Goal: Transaction & Acquisition: Purchase product/service

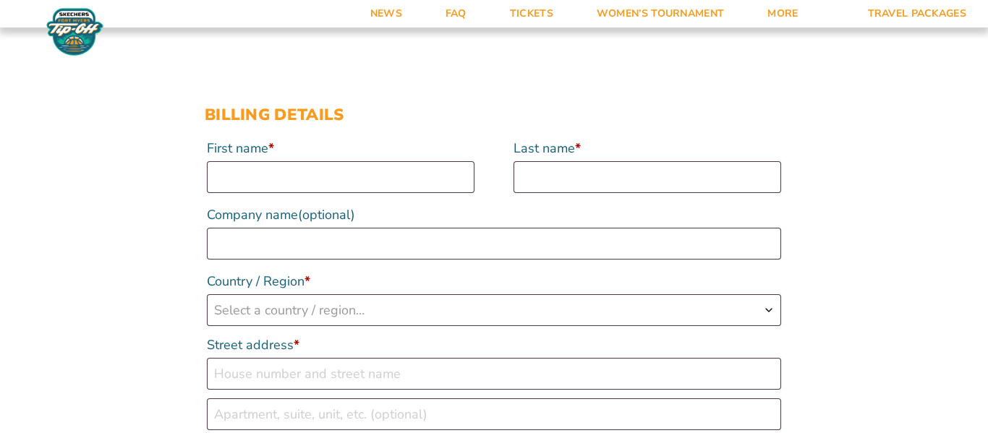
click at [407, 182] on input "First name *" at bounding box center [341, 177] width 268 height 32
type input "Ronald"
type input "Levin"
type input "Blue Cross"
select select "US"
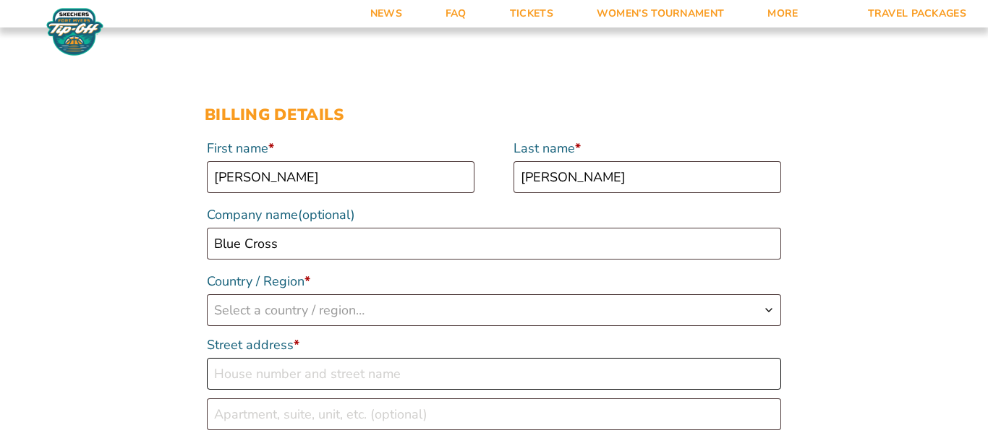
type input "8858 Charbane Ave."
type input "White Lake"
type input "48386"
type input "12484963268"
type input "[EMAIL_ADDRESS][DOMAIN_NAME]"
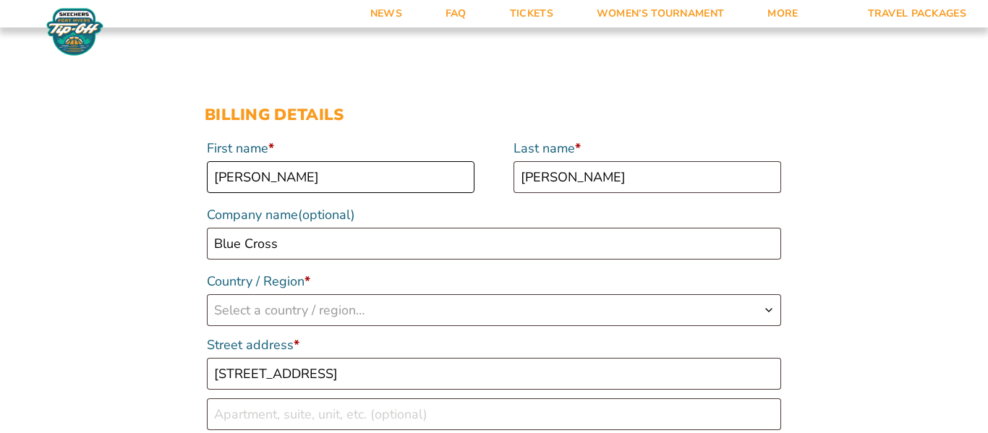
select select "US"
select select "MI"
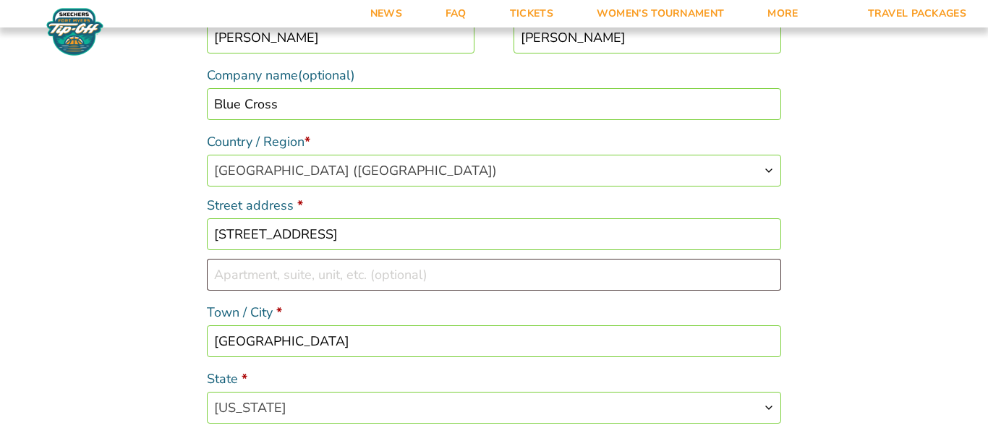
scroll to position [268, 0]
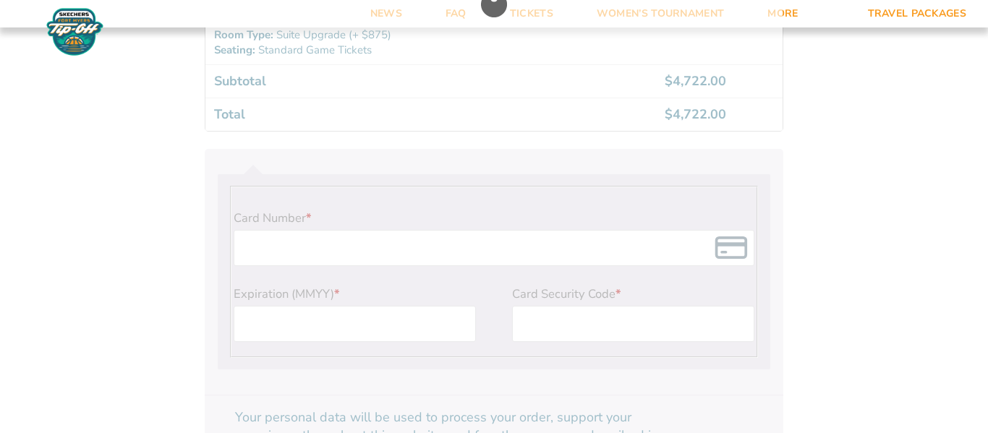
scroll to position [1231, 0]
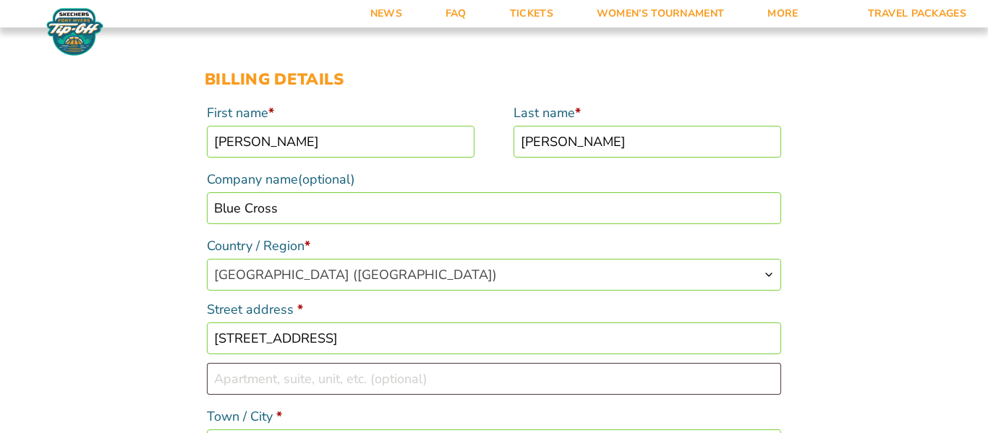
scroll to position [0, 0]
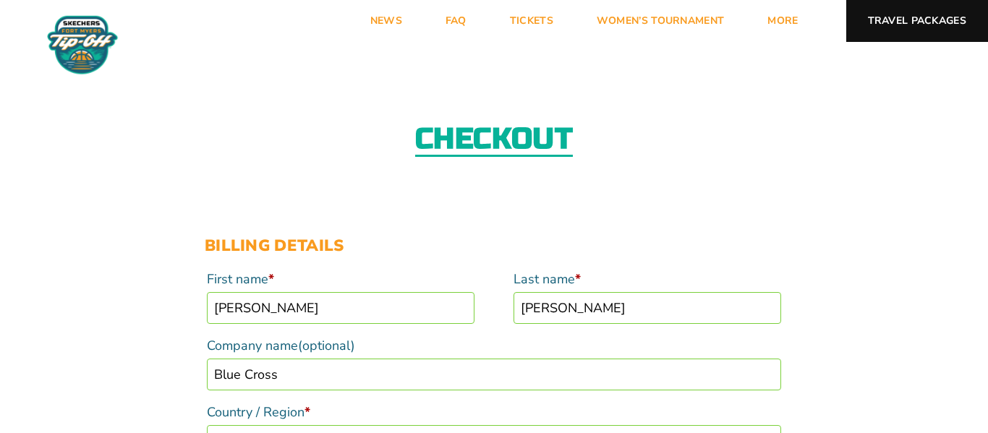
click at [918, 28] on link "Travel Packages" at bounding box center [917, 21] width 143 height 42
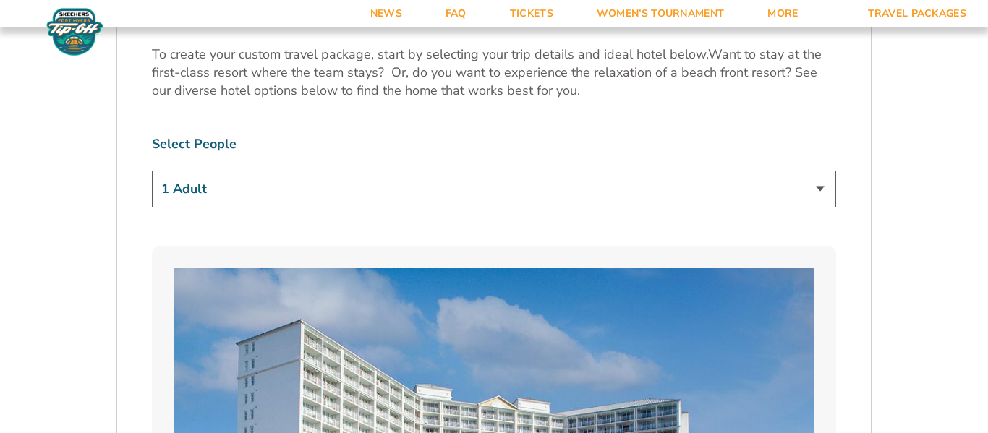
scroll to position [844, 0]
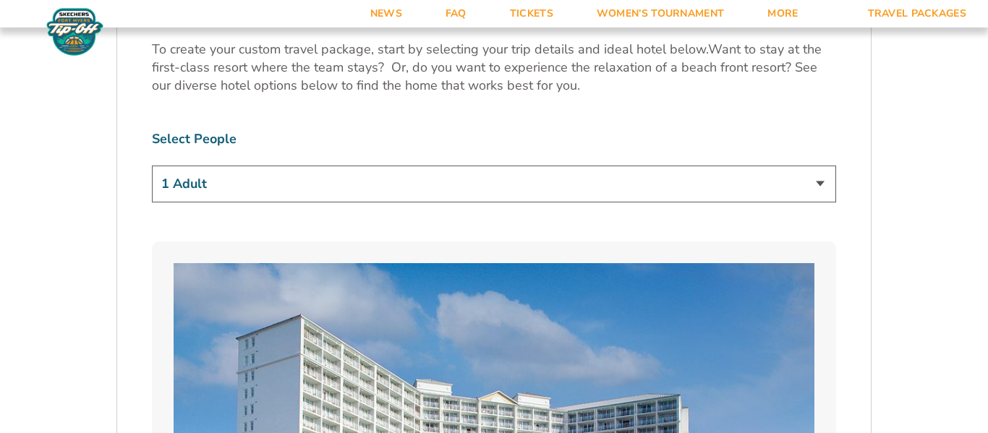
click at [813, 186] on select "1 Adult 2 Adults 3 Adults 4 Adults 2 Adults + 1 Child 2 Adults + 2 Children 2 A…" at bounding box center [494, 184] width 684 height 37
select select "2 Adults + 3 Children"
click at [152, 166] on select "1 Adult 2 Adults 3 Adults 4 Adults 2 Adults + 1 Child 2 Adults + 2 Children 2 A…" at bounding box center [494, 184] width 684 height 37
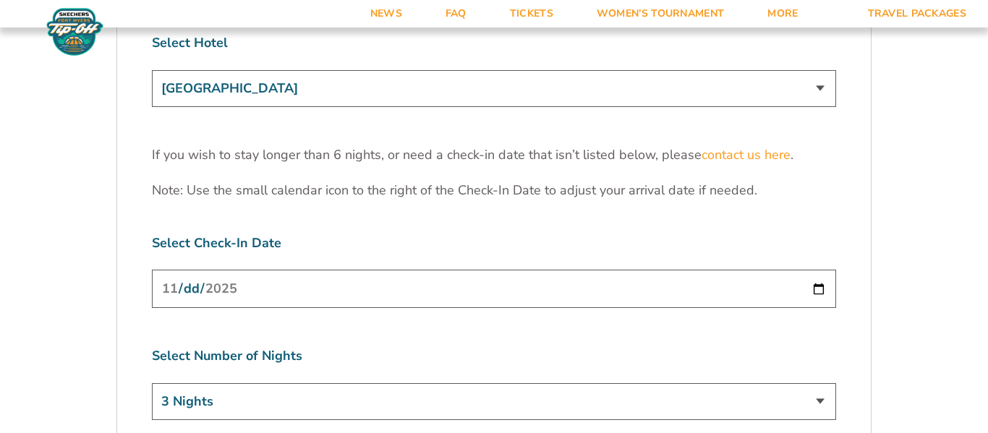
scroll to position [4525, 0]
click at [395, 383] on select "3 Nights 4 Nights 5 Nights 6 Nights" at bounding box center [494, 401] width 684 height 37
select select "5 Nights"
click at [152, 383] on select "3 Nights 4 Nights 5 Nights 6 Nights" at bounding box center [494, 401] width 684 height 37
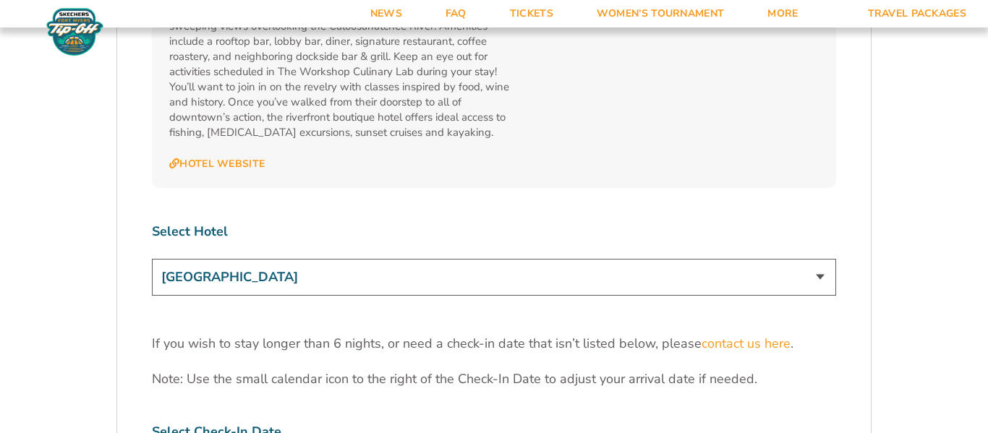
scroll to position [4334, 0]
click at [825, 260] on select "[GEOGRAPHIC_DATA] [GEOGRAPHIC_DATA] [GEOGRAPHIC_DATA], Autograph Collection" at bounding box center [494, 278] width 684 height 37
click at [152, 260] on select "[GEOGRAPHIC_DATA] [GEOGRAPHIC_DATA] [GEOGRAPHIC_DATA], Autograph Collection" at bounding box center [494, 278] width 684 height 37
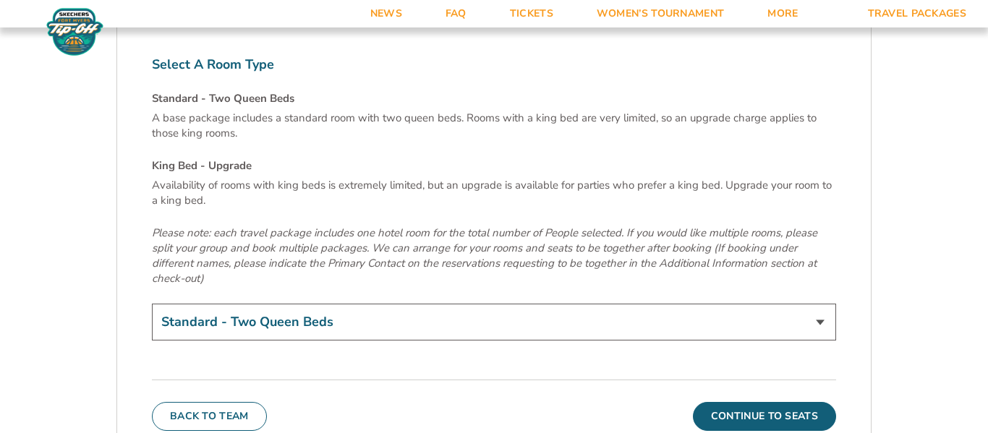
scroll to position [4929, 0]
click at [822, 302] on select "Standard - Two Queen Beds King Bed - Upgrade (+$15 per night)" at bounding box center [494, 320] width 684 height 37
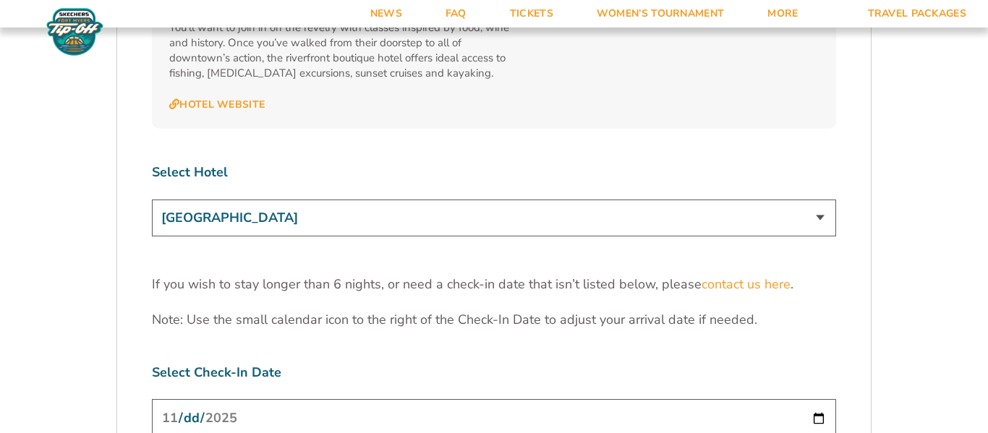
scroll to position [4391, 0]
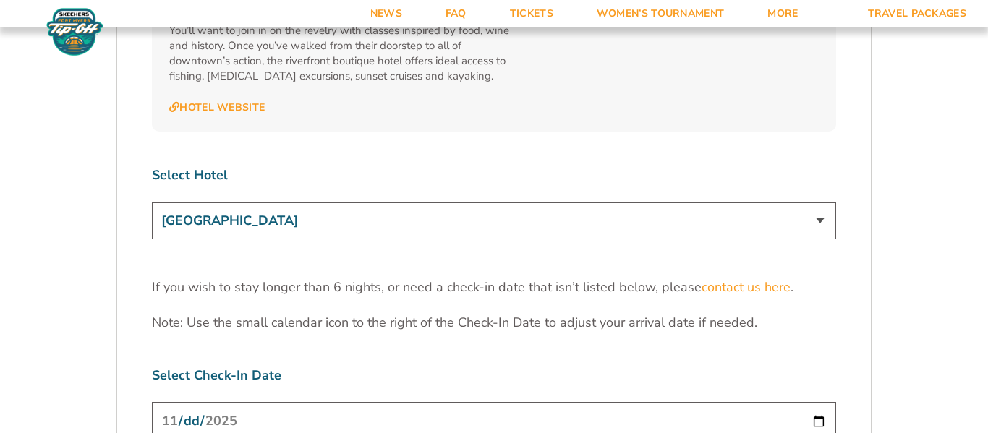
click at [825, 203] on select "[GEOGRAPHIC_DATA] [GEOGRAPHIC_DATA] [GEOGRAPHIC_DATA], Autograph Collection" at bounding box center [494, 221] width 684 height 37
select select "17485"
click at [152, 203] on select "[GEOGRAPHIC_DATA] [GEOGRAPHIC_DATA] [GEOGRAPHIC_DATA], Autograph Collection" at bounding box center [494, 221] width 684 height 37
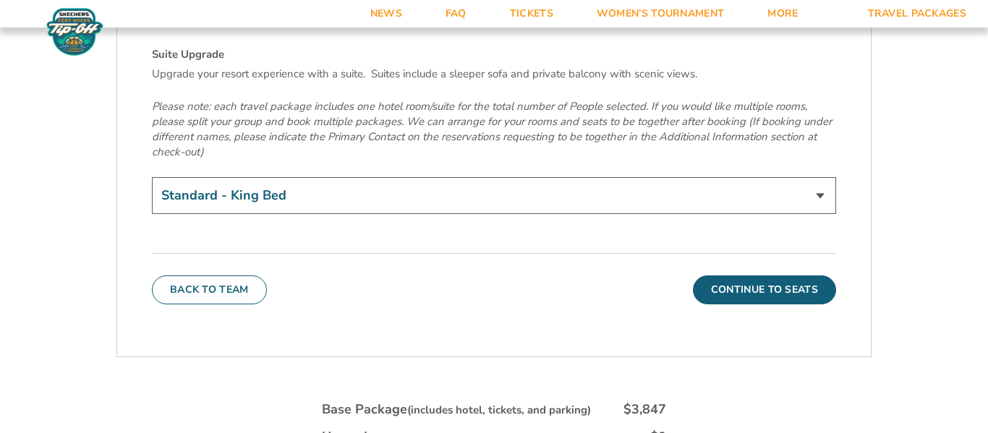
scroll to position [5107, 0]
click at [820, 177] on select "Standard - King Bed Two Queen Beds - Upgrade (+$15 per night) Suite Upgrade (+$…" at bounding box center [494, 195] width 684 height 37
select select "Suite Upgrade"
click at [152, 177] on select "Standard - King Bed Two Queen Beds - Upgrade (+$15 per night) Suite Upgrade (+$…" at bounding box center [494, 195] width 684 height 37
click at [509, 252] on div "Back To Team Continue To Seats" at bounding box center [494, 277] width 684 height 51
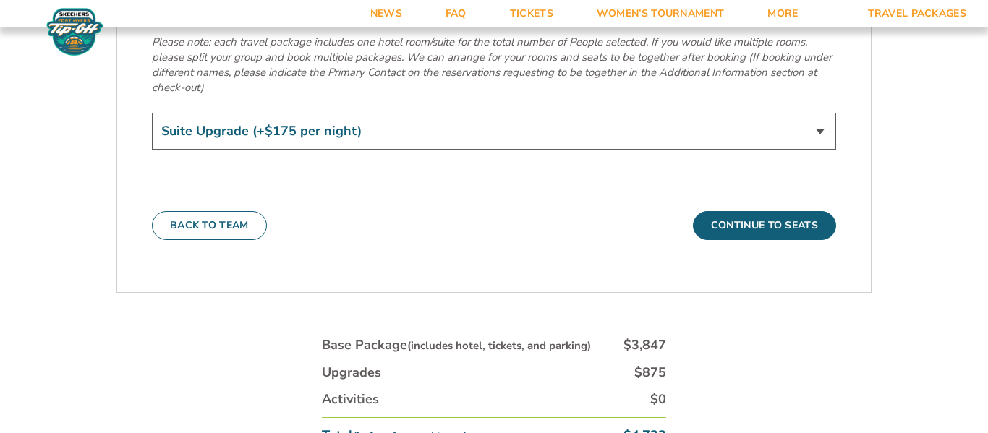
scroll to position [5171, 0]
click at [759, 211] on button "Continue To Seats" at bounding box center [764, 225] width 143 height 29
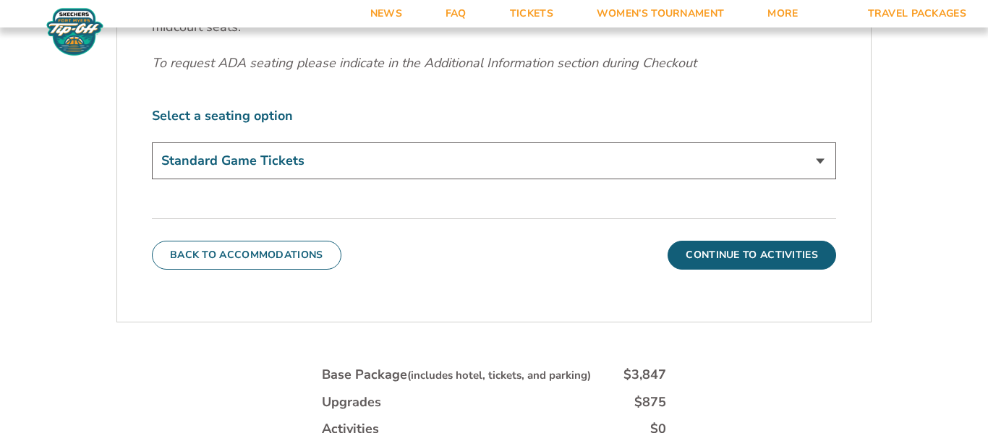
scroll to position [636, 0]
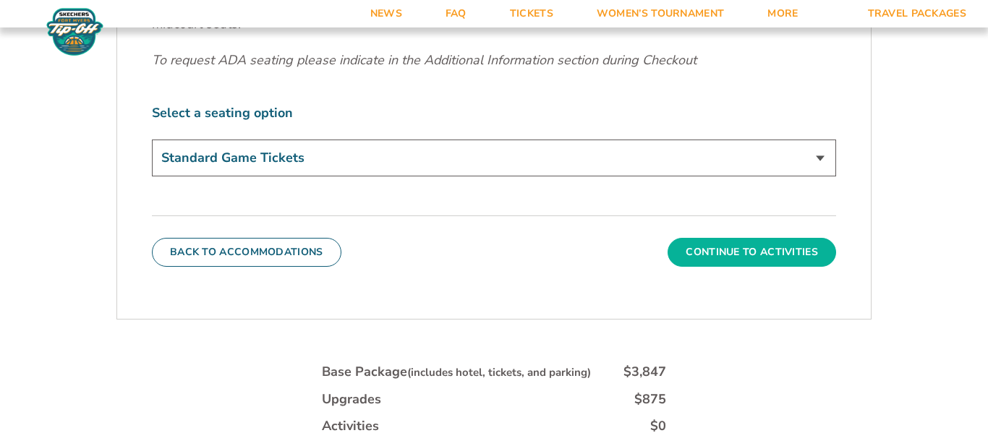
click at [750, 247] on button "Continue To Activities" at bounding box center [752, 252] width 169 height 29
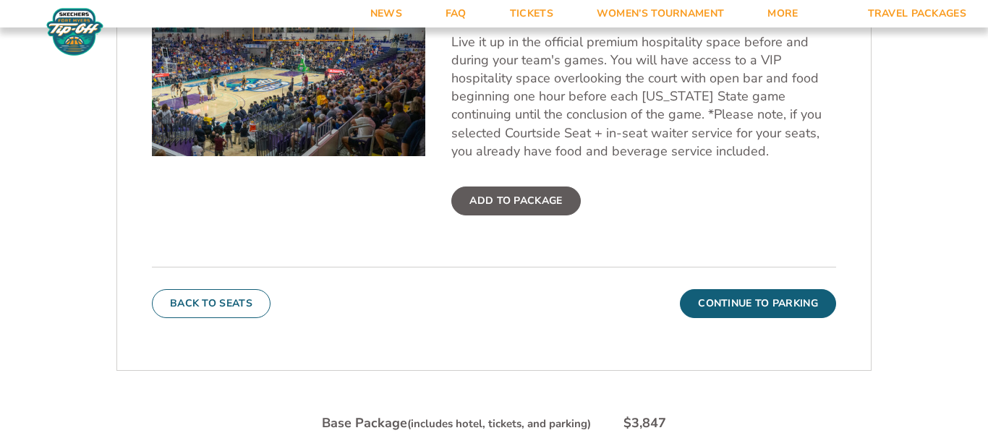
scroll to position [566, 0]
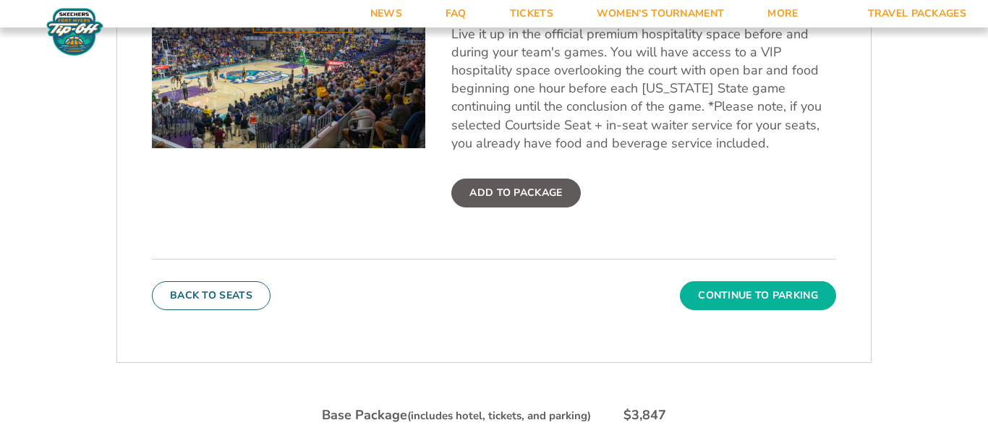
click at [753, 294] on button "Continue To Parking" at bounding box center [758, 295] width 156 height 29
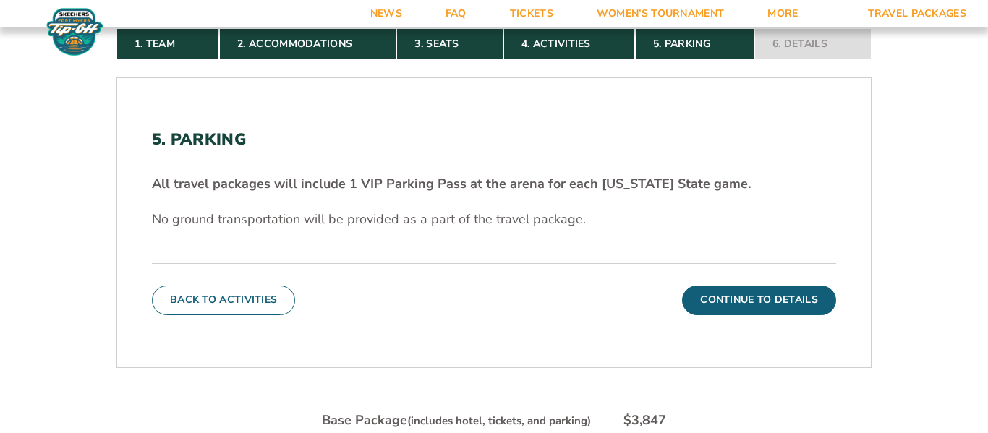
scroll to position [347, 0]
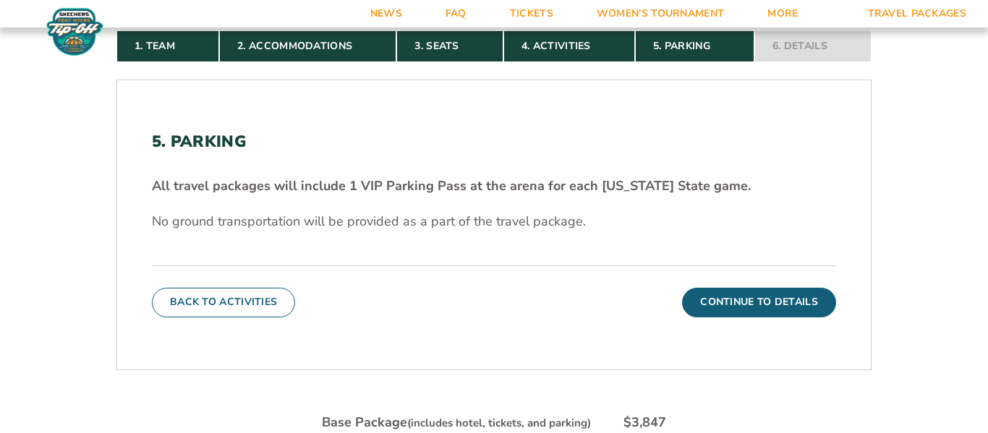
click at [753, 294] on button "Continue To Details" at bounding box center [759, 302] width 154 height 29
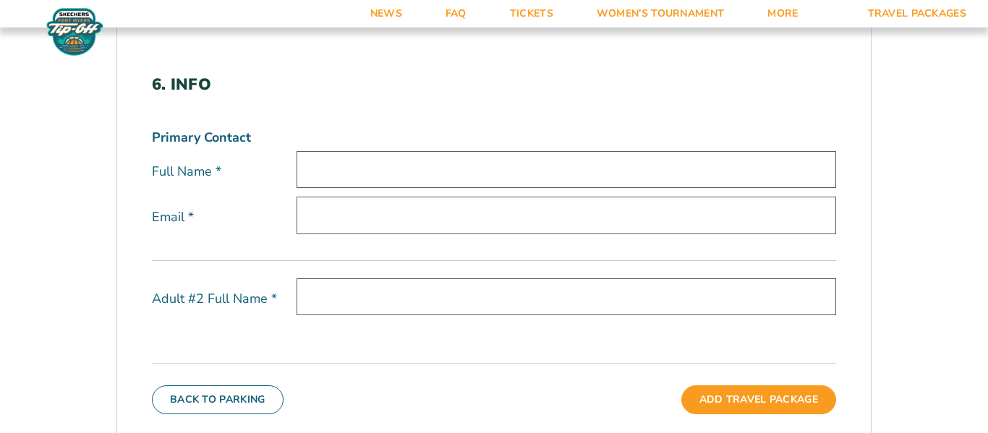
scroll to position [408, 0]
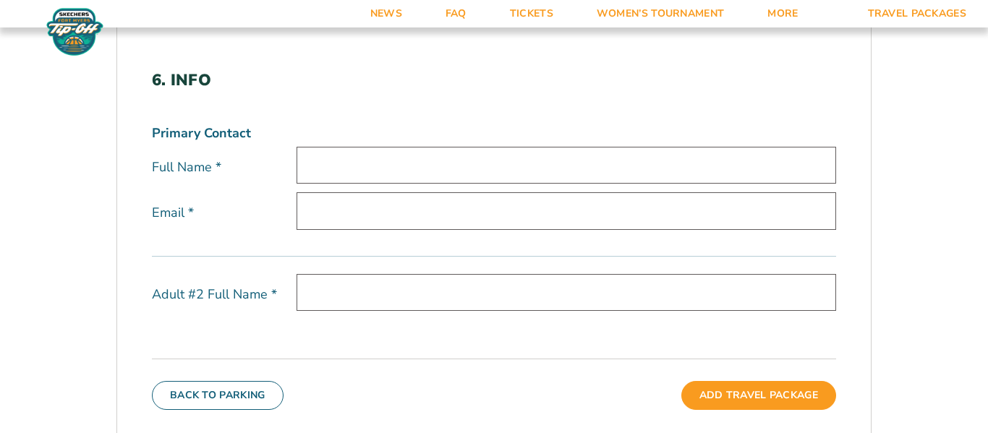
click at [655, 164] on input "text" at bounding box center [567, 165] width 540 height 37
type input "[PERSON_NAME]"
type input "[EMAIL_ADDRESS][DOMAIN_NAME]"
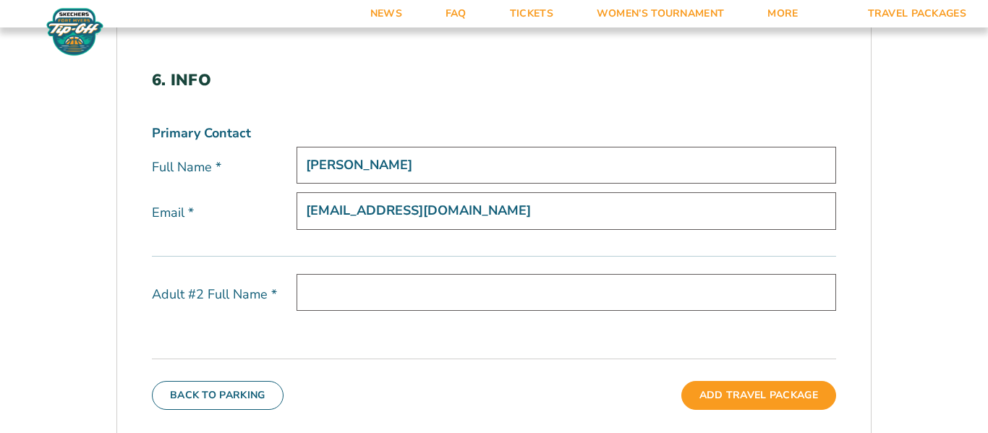
click at [330, 164] on input "[PERSON_NAME]" at bounding box center [567, 165] width 540 height 37
type input "[PERSON_NAME]"
click at [338, 289] on input "text" at bounding box center [567, 292] width 540 height 37
type input "[PERSON_NAME]"
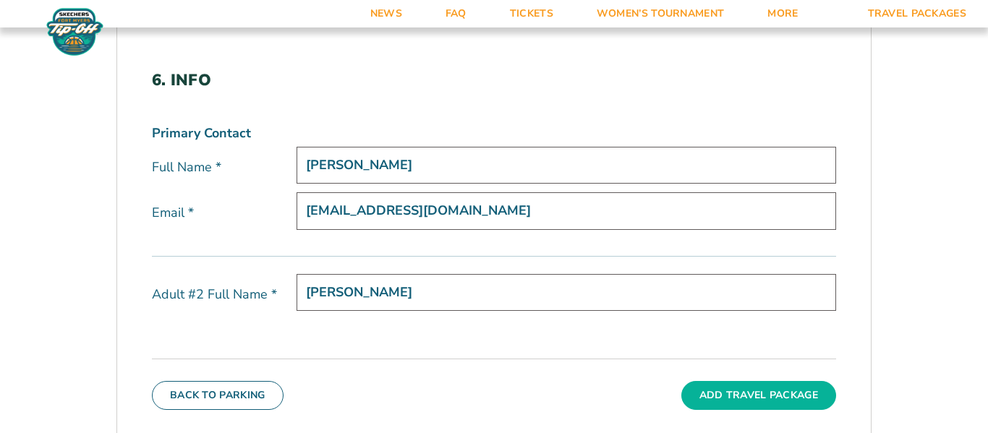
click at [719, 391] on button "Add Travel Package" at bounding box center [758, 395] width 155 height 29
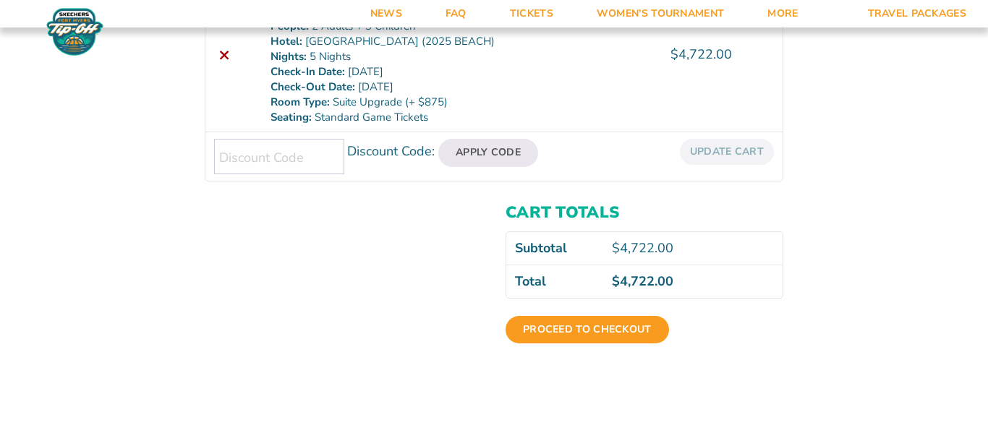
scroll to position [424, 0]
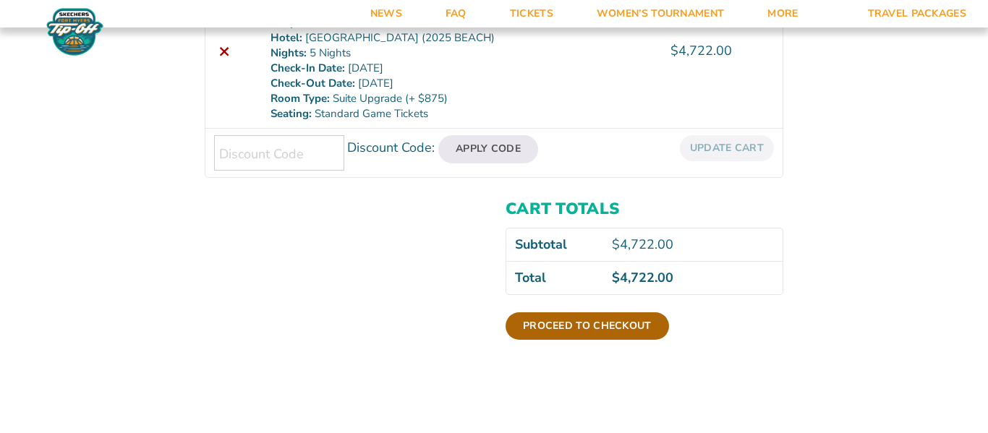
click at [596, 323] on link "Proceed to checkout" at bounding box center [588, 326] width 164 height 27
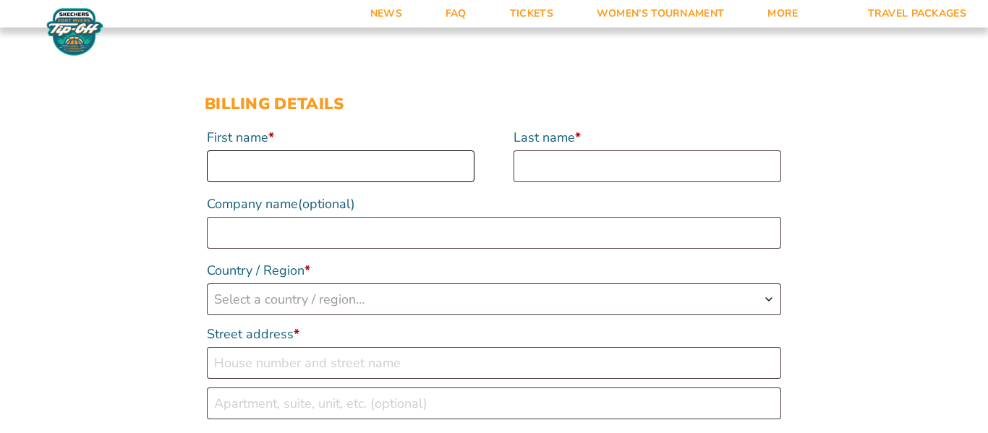
click at [323, 171] on input "First name *" at bounding box center [341, 166] width 268 height 32
click at [383, 178] on input "First name *" at bounding box center [341, 166] width 268 height 32
type input "Ronald"
type input "Levin"
type input "Blue Cross"
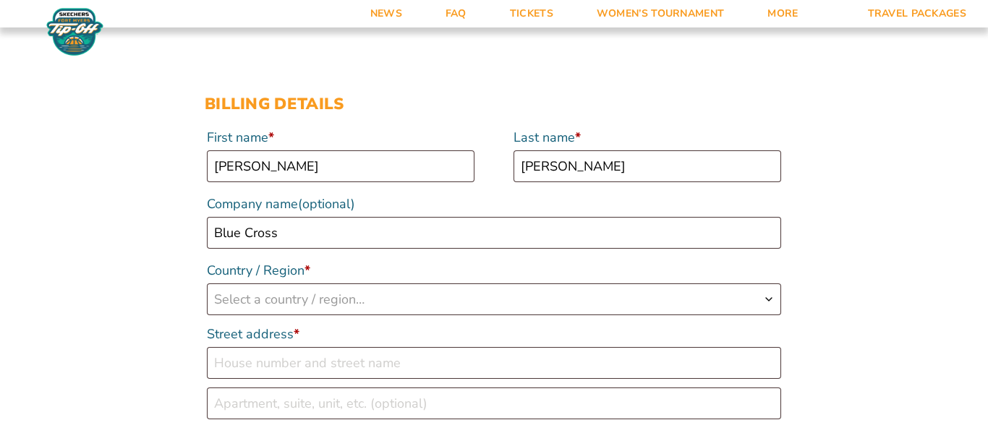
select select "US"
type input "8858 Charbane Ave."
type input "White Lake"
type input "48386"
type input "12484963268"
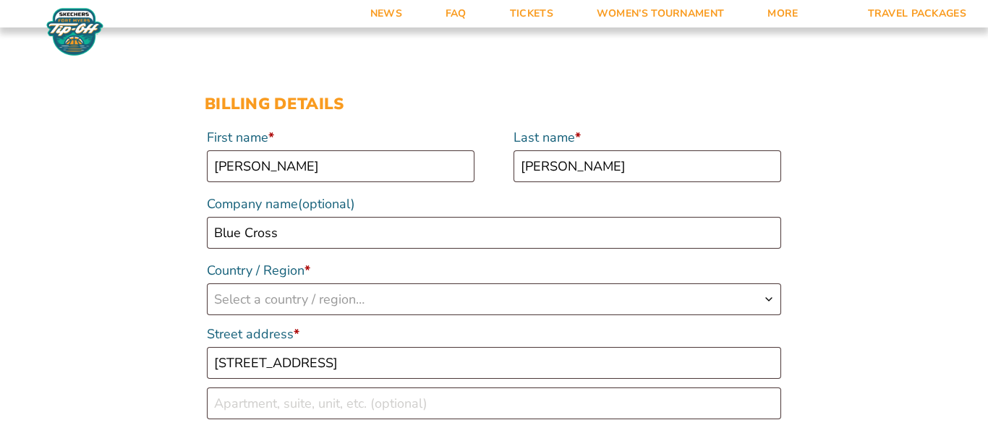
type input "[EMAIL_ADDRESS][DOMAIN_NAME]"
select select "US"
select select "MI"
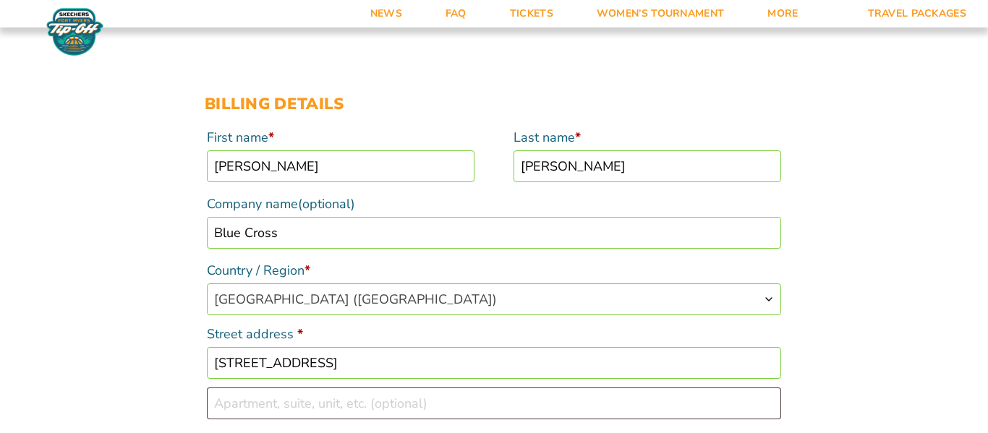
scroll to position [462, 0]
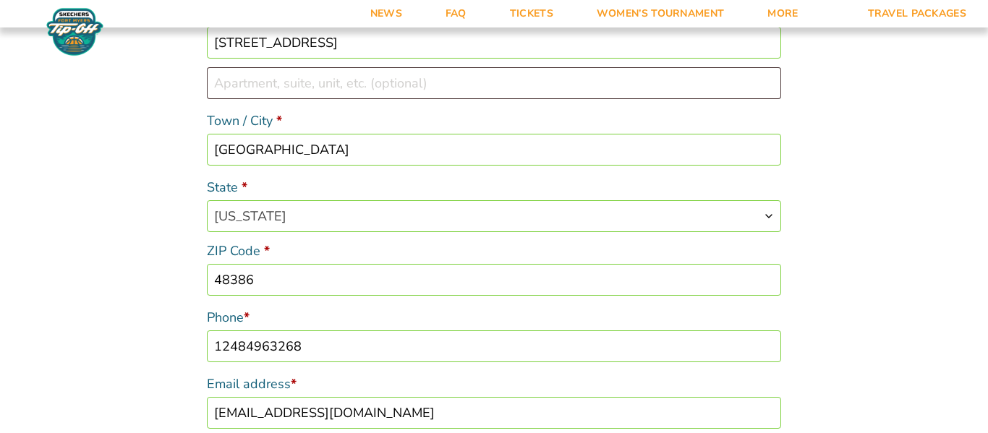
click at [428, 182] on label "State *" at bounding box center [494, 187] width 574 height 26
click at [207, 200] on select "Select an option… Alabama Alaska Arizona Arkansas California Colorado Connectic…" at bounding box center [206, 200] width 1 height 1
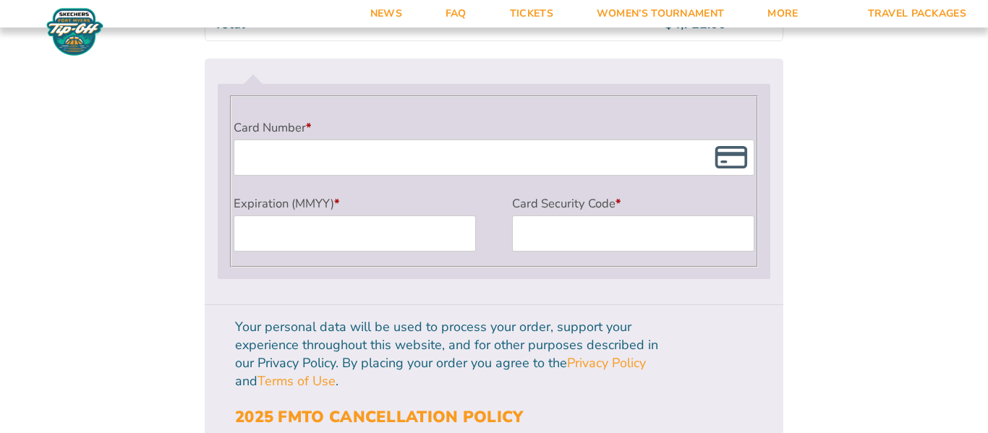
scroll to position [1317, 0]
type input "06"
type input "2030"
type input "0630"
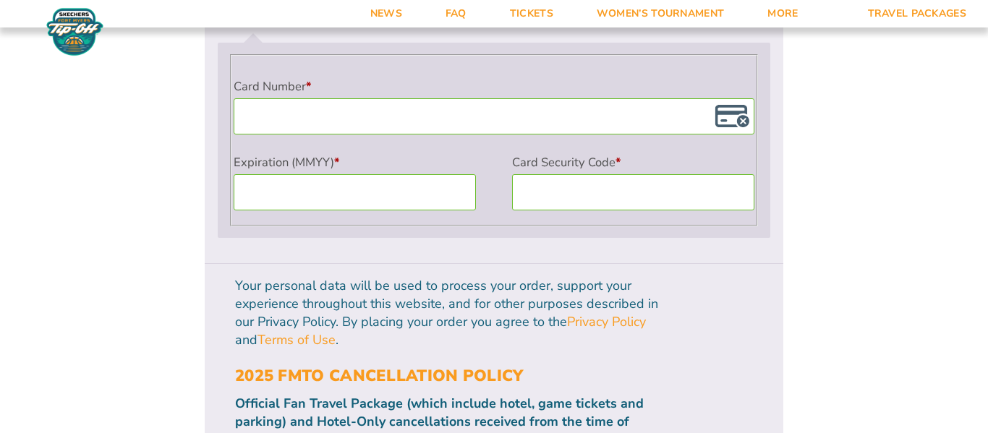
scroll to position [1360, 0]
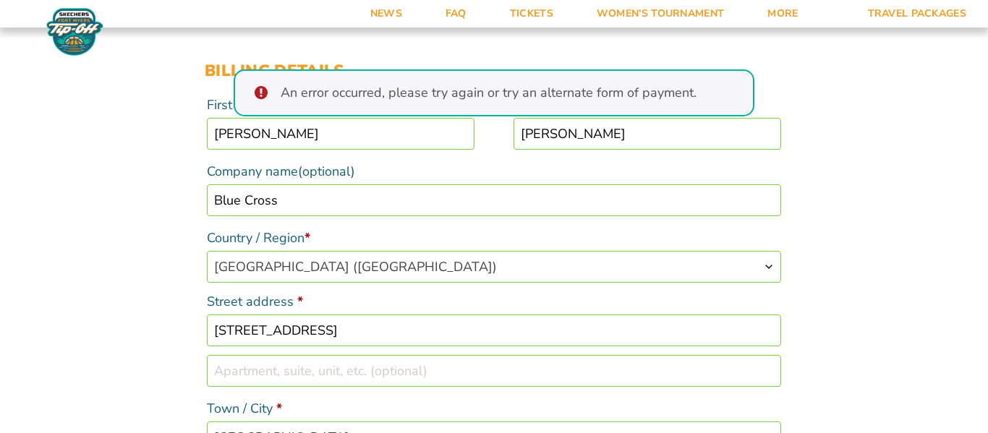
scroll to position [255, 0]
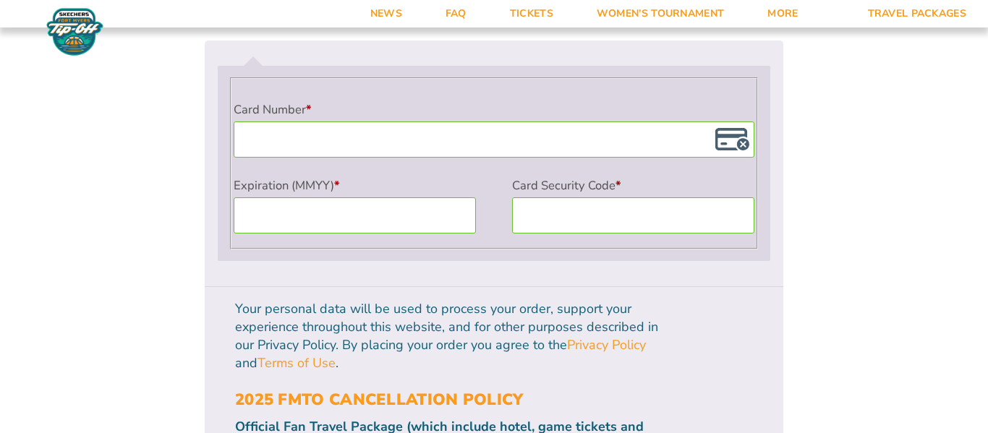
scroll to position [1420, 0]
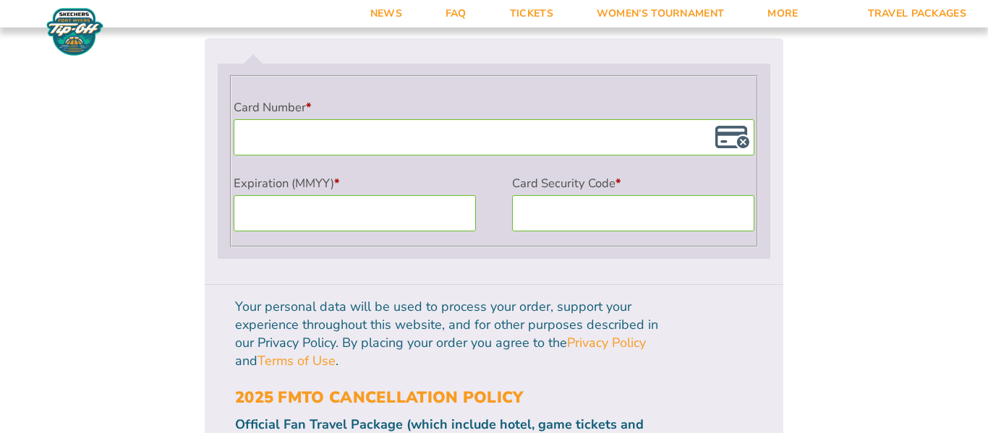
click at [205, 164] on ul "Payment Info Card Number * Expiration (MMYY) * 06 2030 0630 Card Security Code *" at bounding box center [494, 161] width 579 height 246
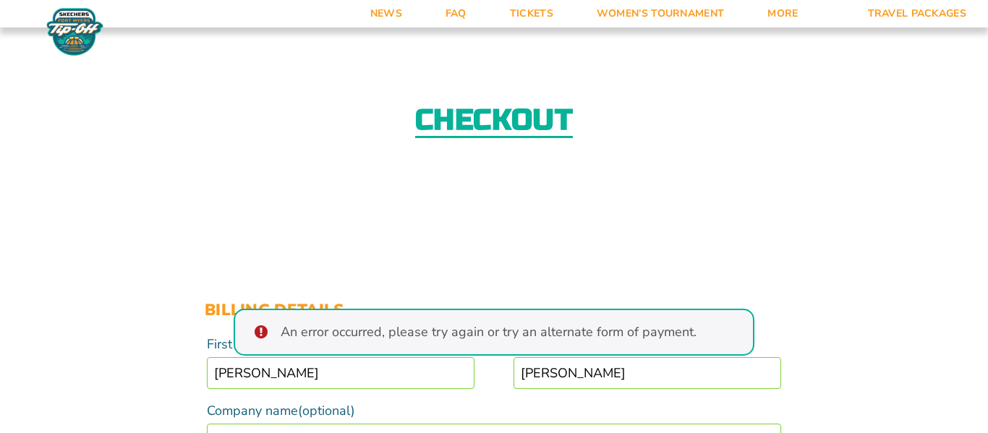
scroll to position [0, 0]
